Goal: Task Accomplishment & Management: Use online tool/utility

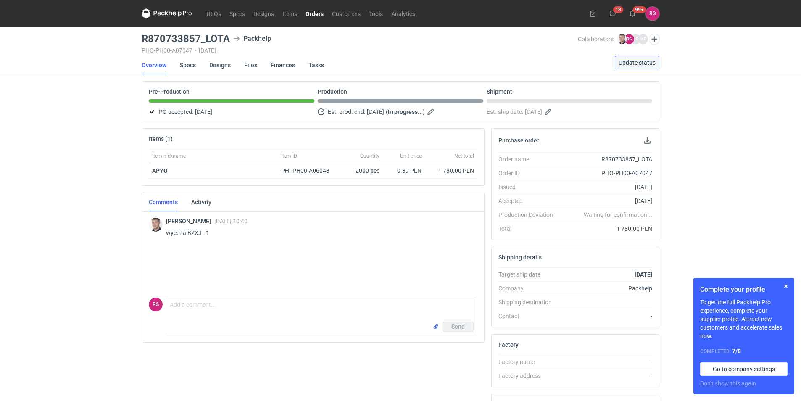
click at [639, 62] on span "Update status" at bounding box center [637, 63] width 37 height 6
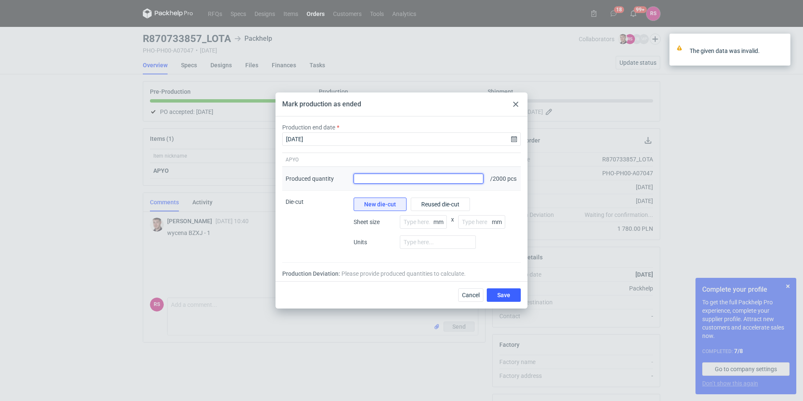
click at [436, 179] on input "Produced quantity" at bounding box center [419, 179] width 130 height 10
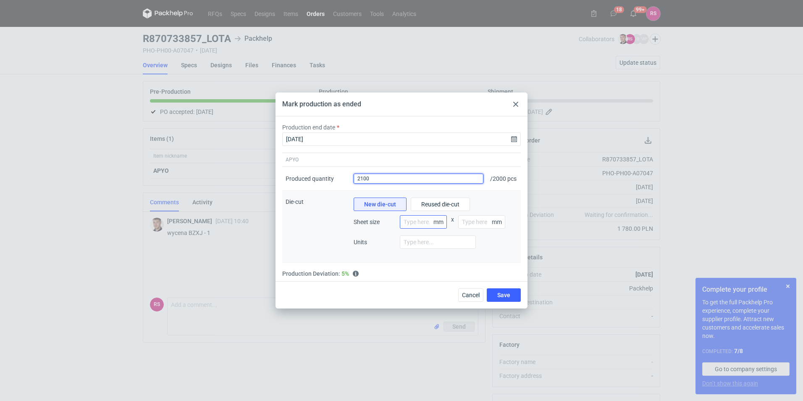
type input "2100"
click at [420, 221] on input "number" at bounding box center [423, 221] width 47 height 13
type input "800"
click at [469, 225] on input "number" at bounding box center [481, 221] width 47 height 13
type input "1201"
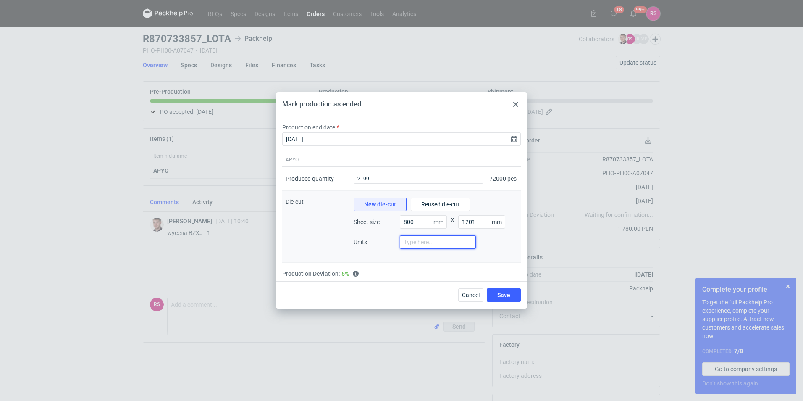
click at [440, 240] on input "number" at bounding box center [438, 241] width 76 height 13
type input "1"
click at [511, 301] on button "Save" at bounding box center [504, 294] width 34 height 13
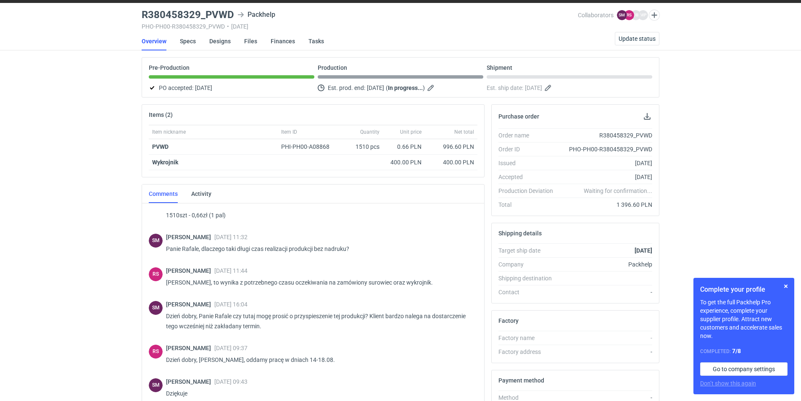
scroll to position [116, 0]
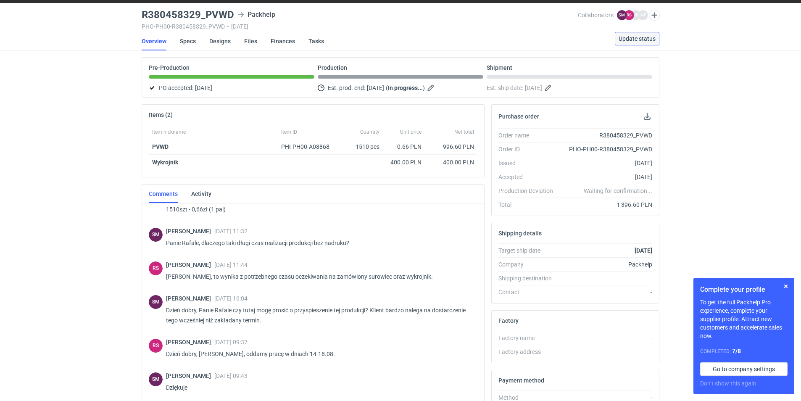
click at [637, 40] on span "Update status" at bounding box center [637, 39] width 37 height 6
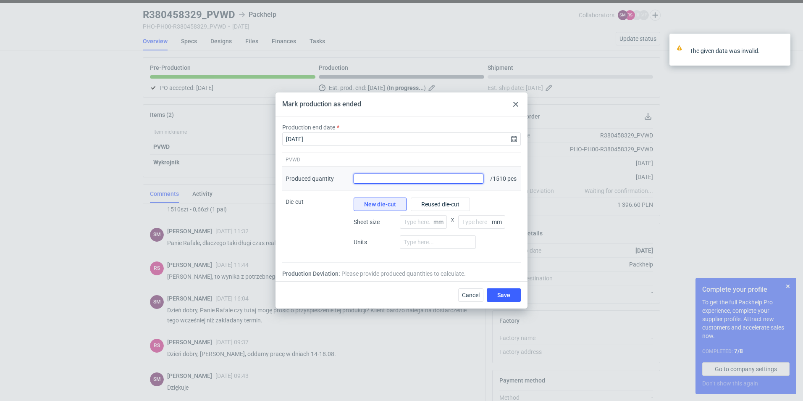
click at [435, 180] on input "Produced quantity" at bounding box center [419, 179] width 130 height 10
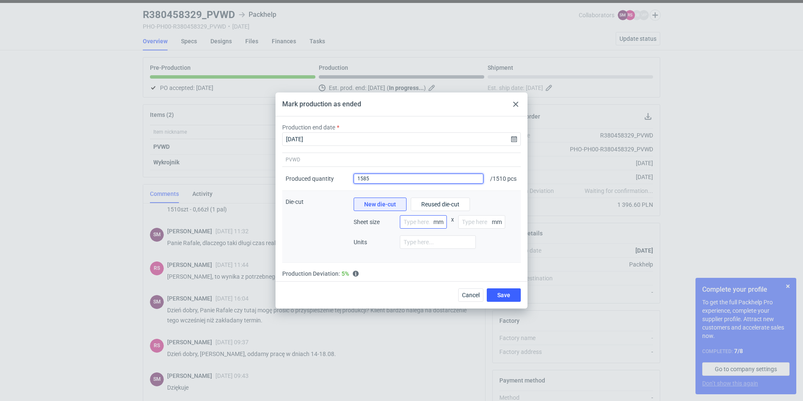
type input "1585"
click at [433, 229] on input "number" at bounding box center [423, 221] width 47 height 13
type input "800"
click at [470, 226] on input "number" at bounding box center [481, 221] width 47 height 13
type input "1200"
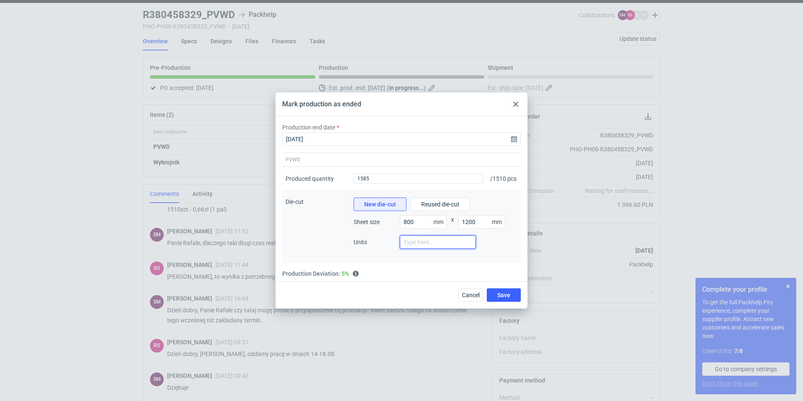
click at [419, 249] on input "number" at bounding box center [438, 241] width 76 height 13
type input "1"
click at [505, 302] on button "Save" at bounding box center [504, 294] width 34 height 13
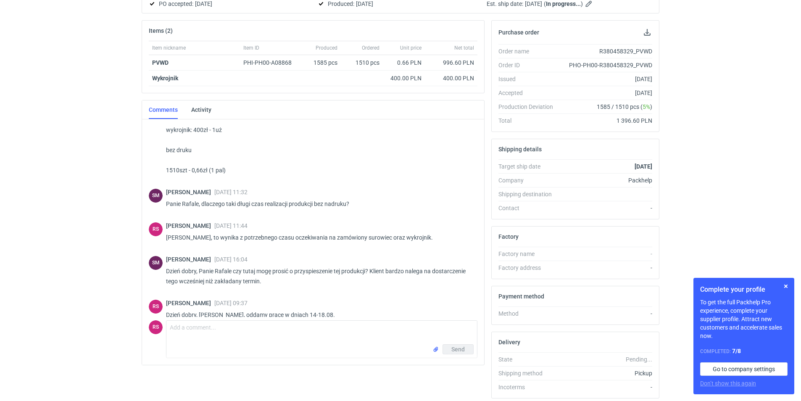
scroll to position [0, 0]
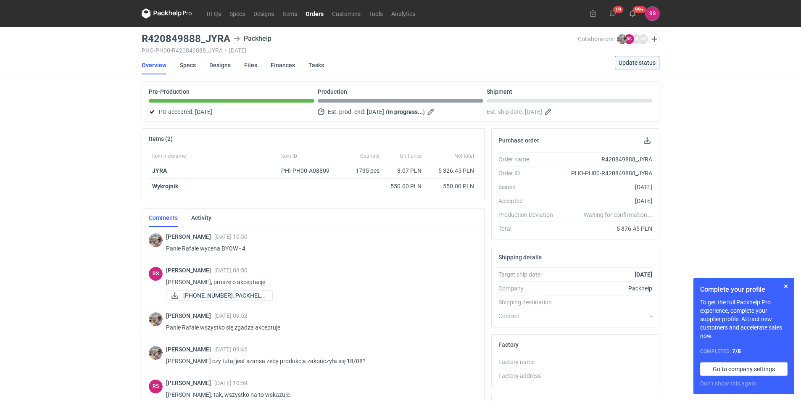
click at [627, 63] on span "Update status" at bounding box center [637, 63] width 37 height 6
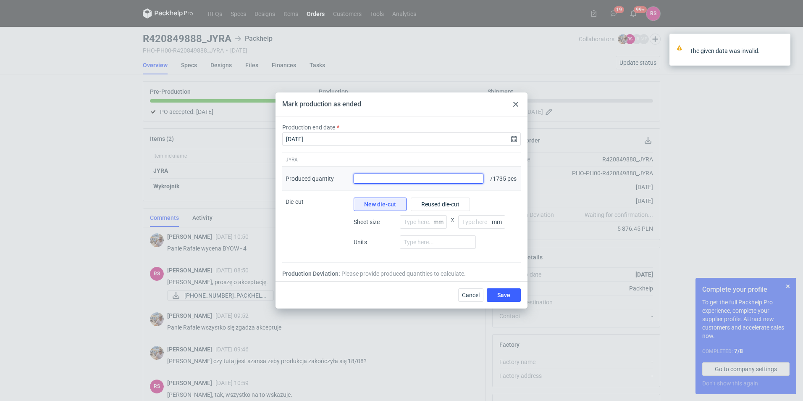
click at [454, 176] on input "Produced quantity" at bounding box center [419, 179] width 130 height 10
type input "4"
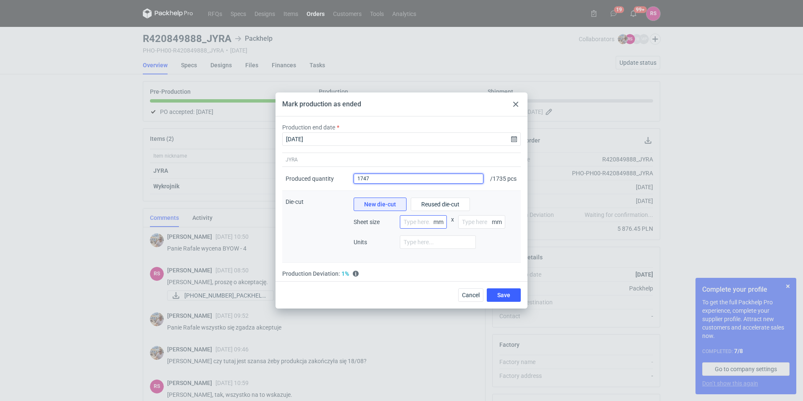
type input "1747"
click at [423, 226] on input "number" at bounding box center [423, 221] width 47 height 13
type input "800"
click at [471, 224] on input "number" at bounding box center [481, 221] width 47 height 13
type input "1201"
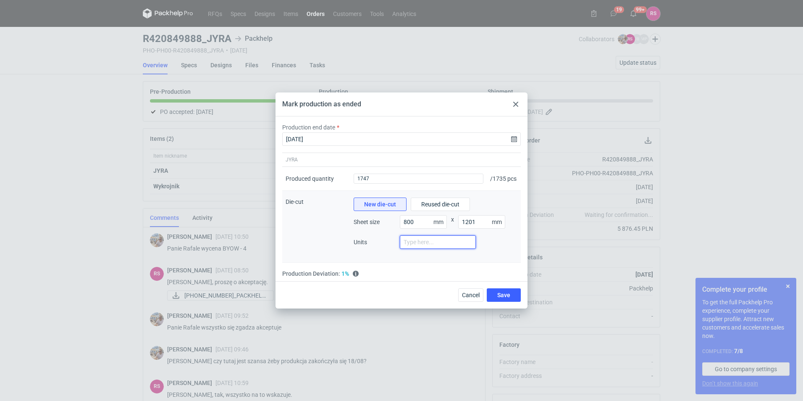
click at [436, 240] on input "number" at bounding box center [438, 241] width 76 height 13
type input "1"
click at [514, 302] on button "Save" at bounding box center [504, 294] width 34 height 13
